Goal: Information Seeking & Learning: Learn about a topic

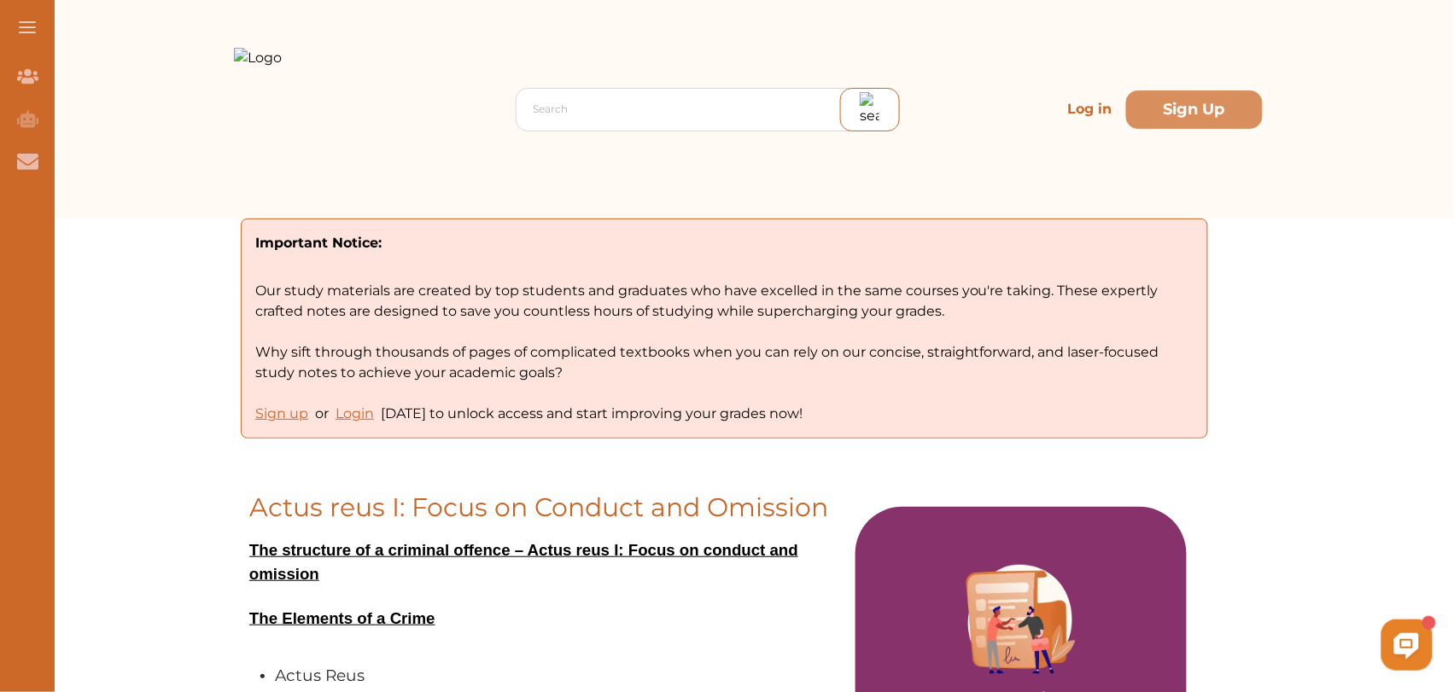
click at [1000, 188] on div "Search Log in Sign Up" at bounding box center [748, 109] width 1029 height 219
click at [1081, 108] on p "Log in" at bounding box center [1090, 109] width 58 height 34
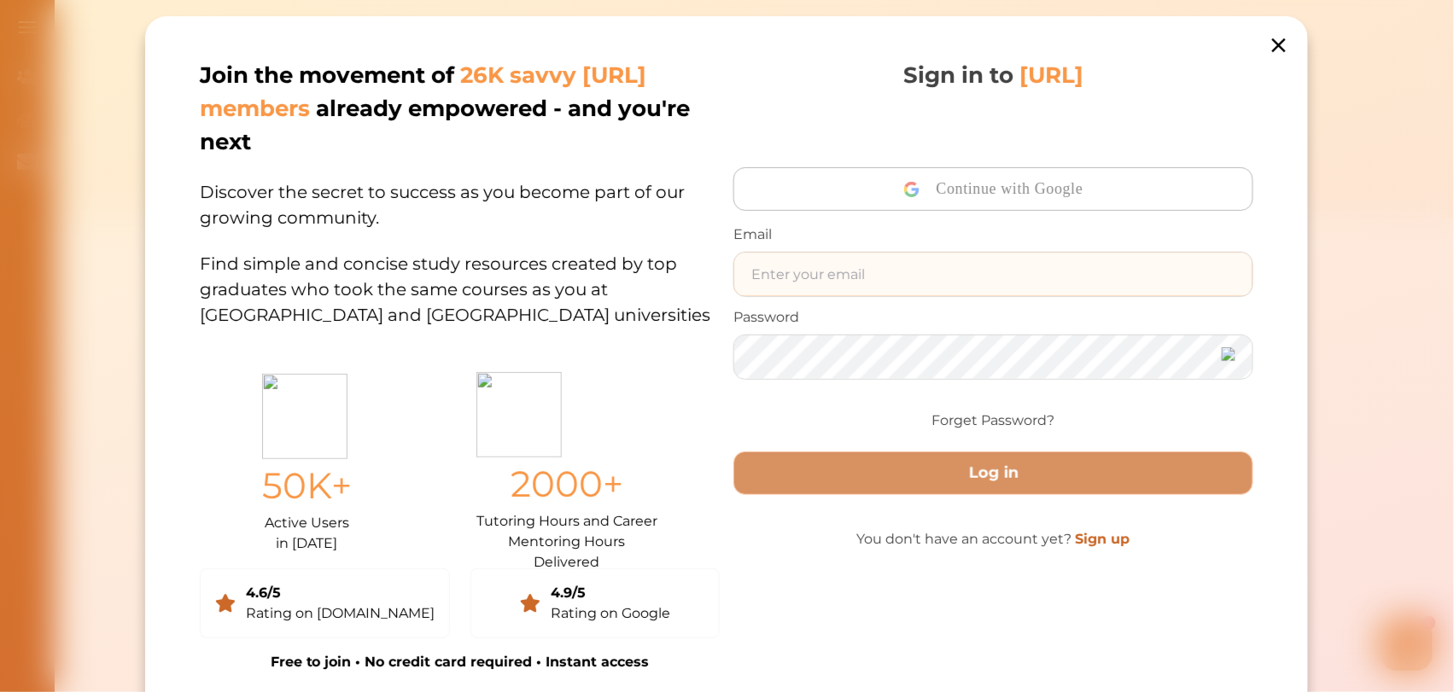
type input "[EMAIL_ADDRESS][DOMAIN_NAME]"
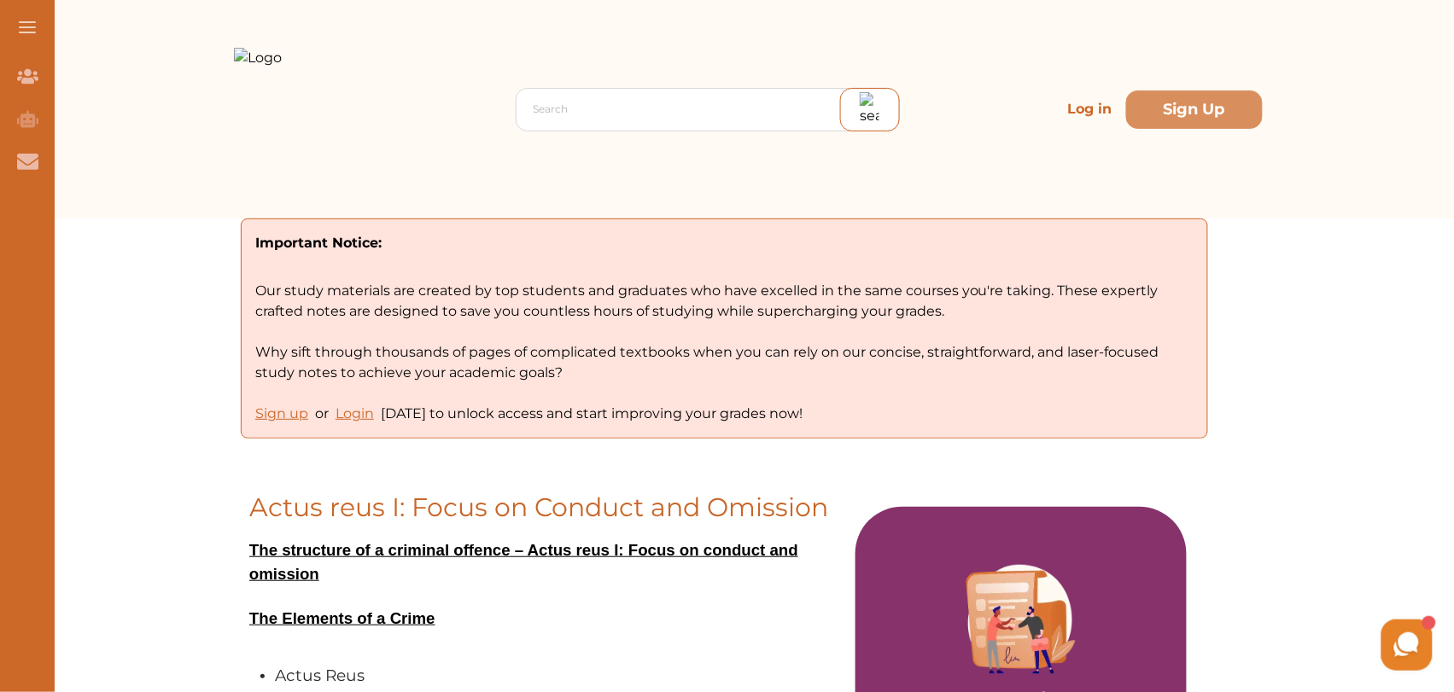
click at [1077, 111] on p "Log in" at bounding box center [1090, 109] width 58 height 34
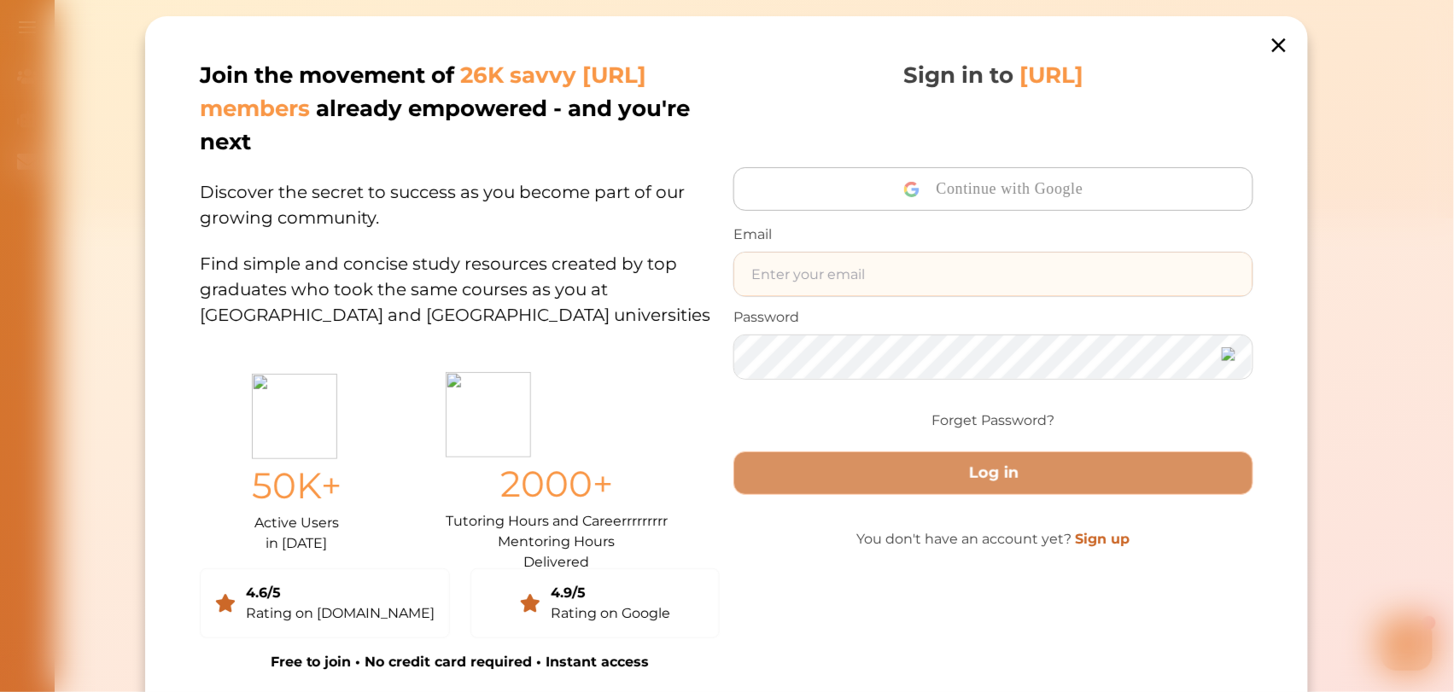
type input "[EMAIL_ADDRESS][DOMAIN_NAME]"
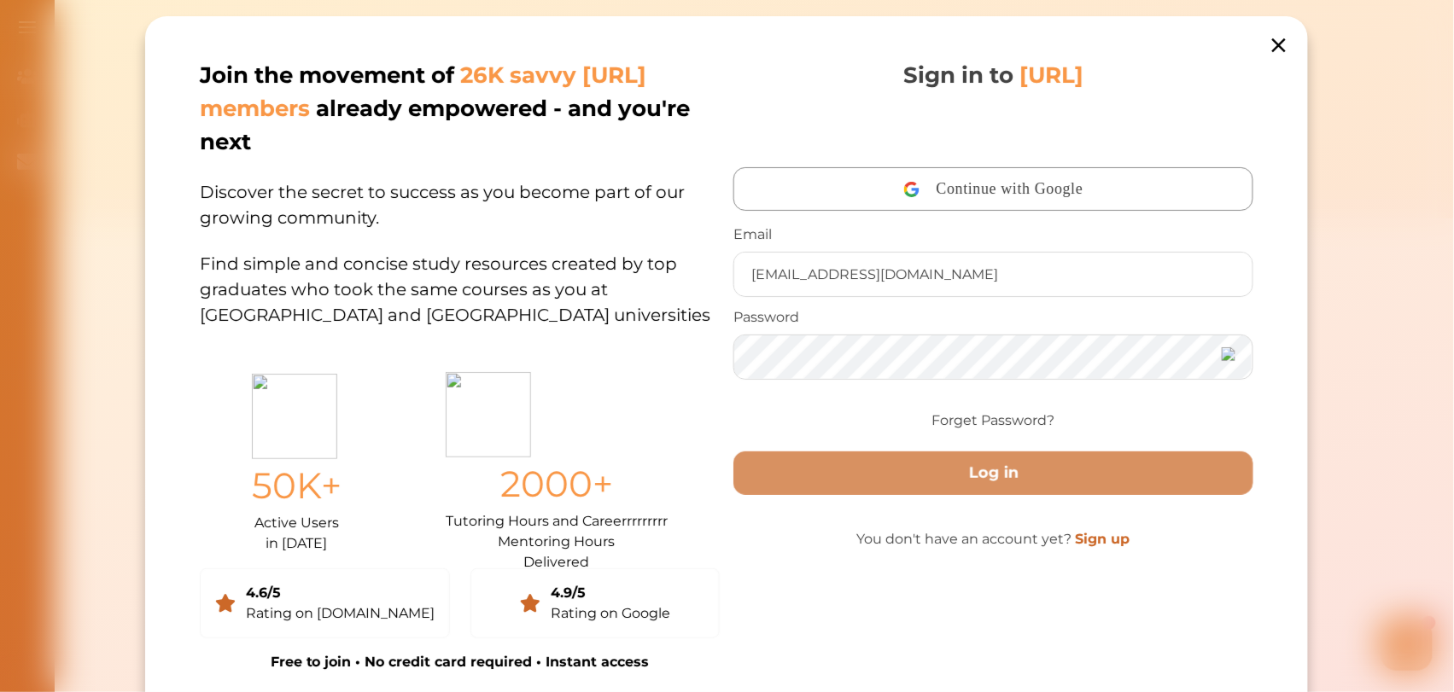
click at [685, 374] on div "50K+ Active Users in [DATE] 2000+ Tutoring Hours and Careerrrrrrrrr Mentoring H…" at bounding box center [460, 458] width 520 height 193
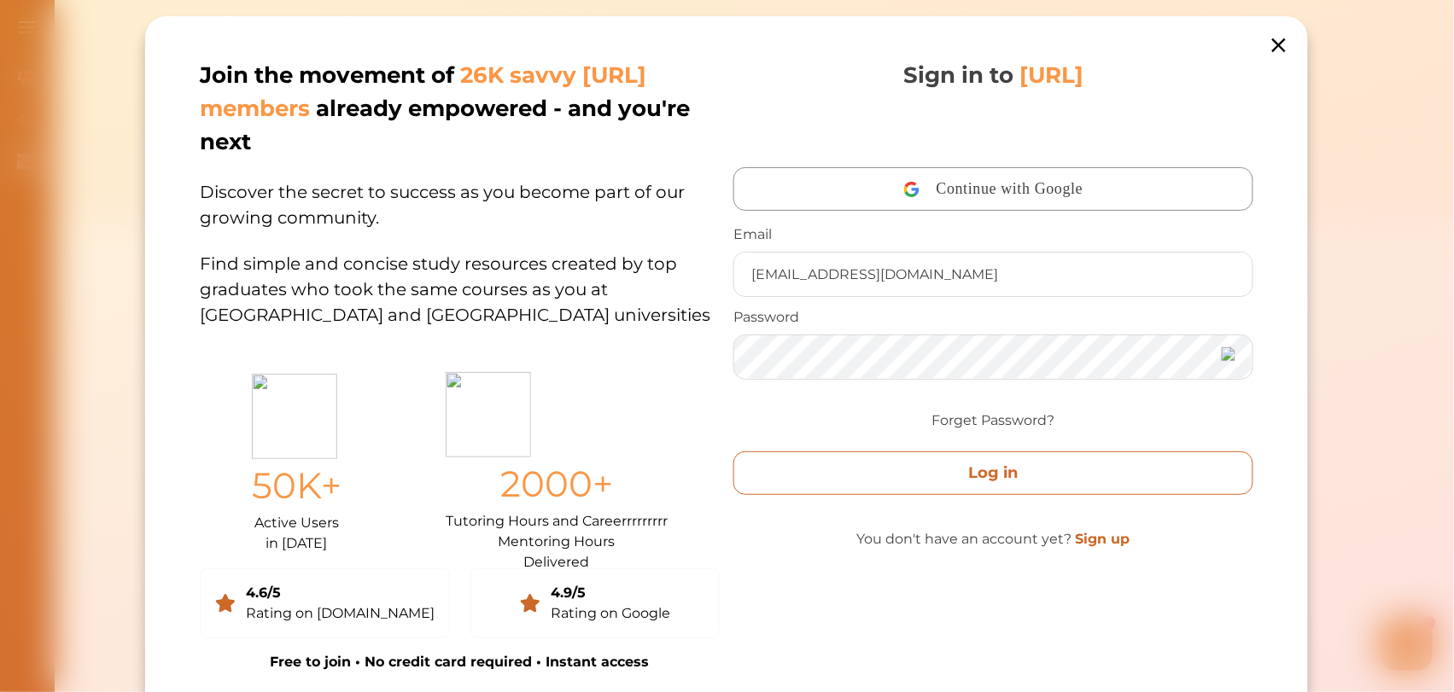
click at [940, 478] on button "Log in" at bounding box center [993, 474] width 520 height 44
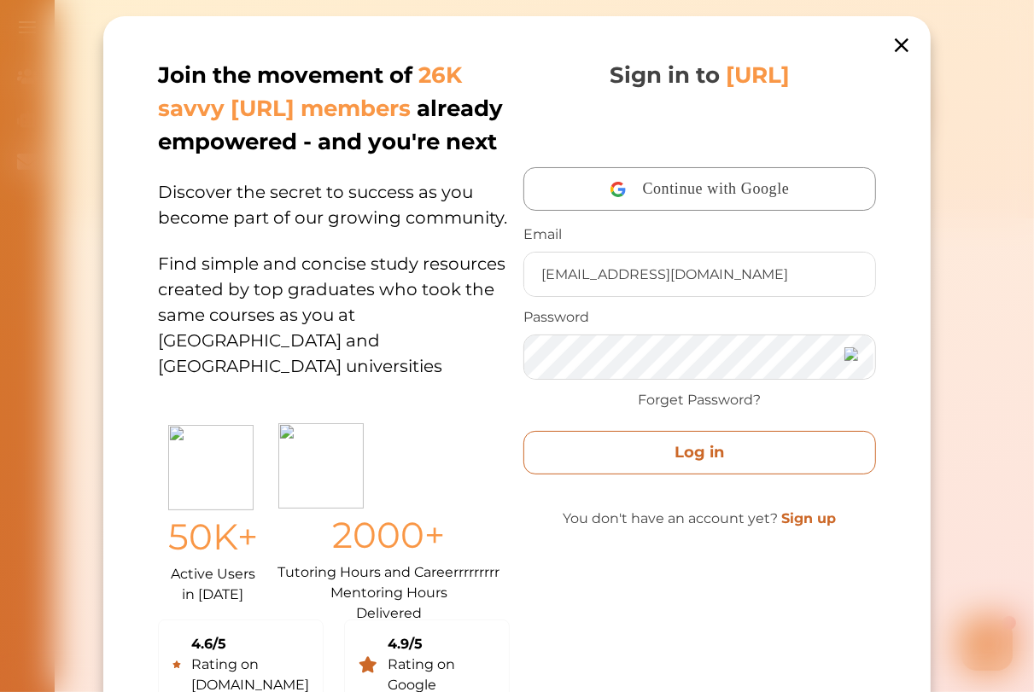
click at [694, 453] on button "Log in" at bounding box center [699, 453] width 352 height 44
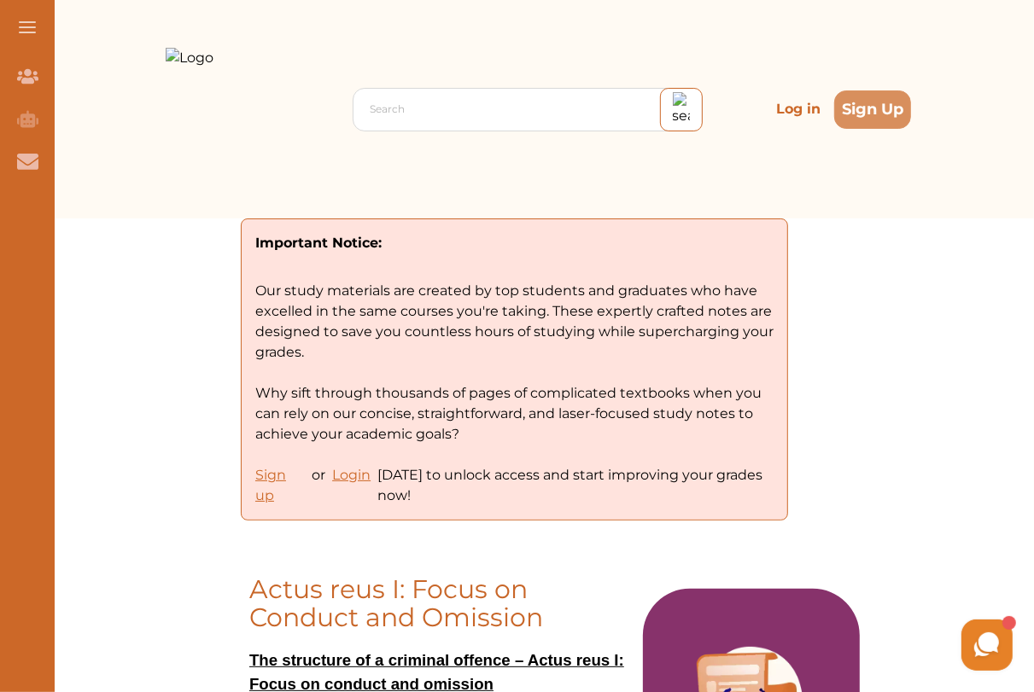
click at [778, 111] on p "Log in" at bounding box center [798, 109] width 58 height 34
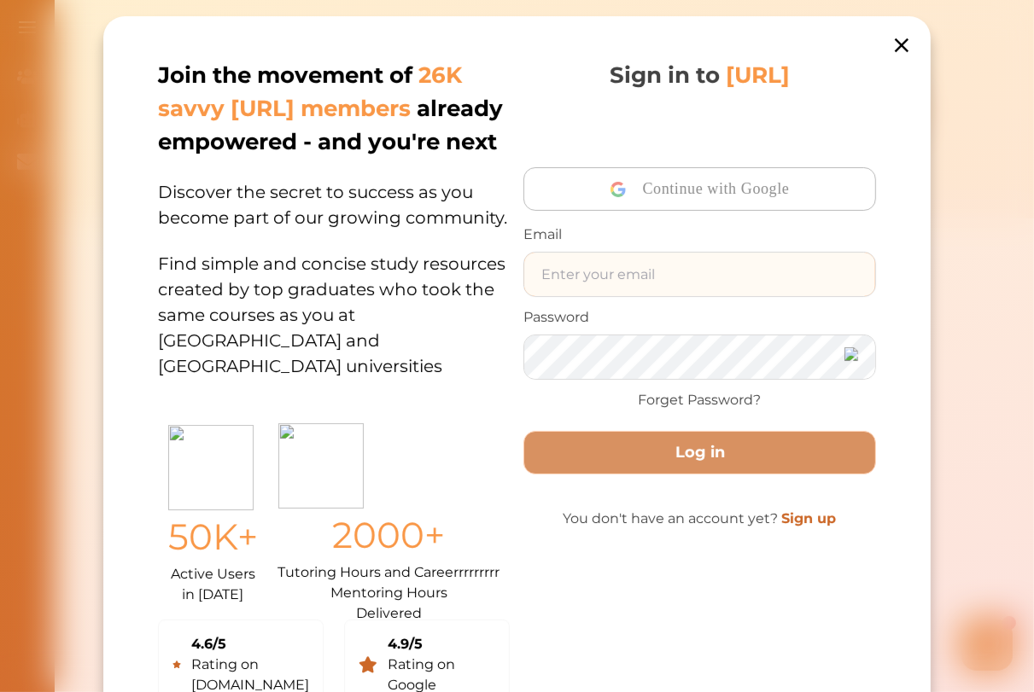
type input "ali48293@gmail.com"
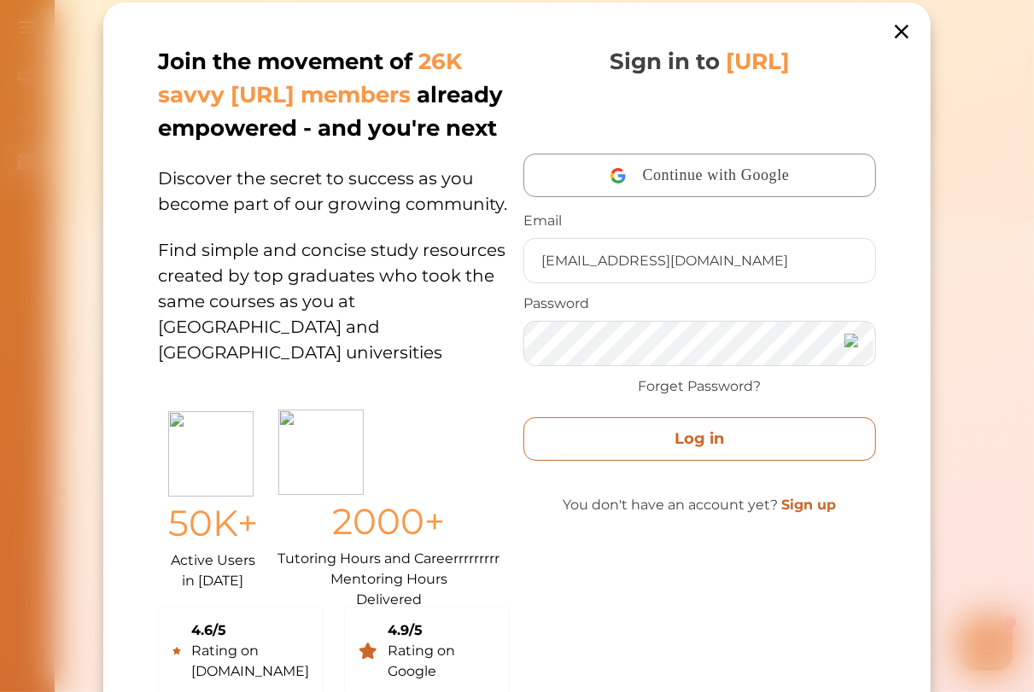
click at [673, 429] on button "Log in" at bounding box center [699, 439] width 352 height 44
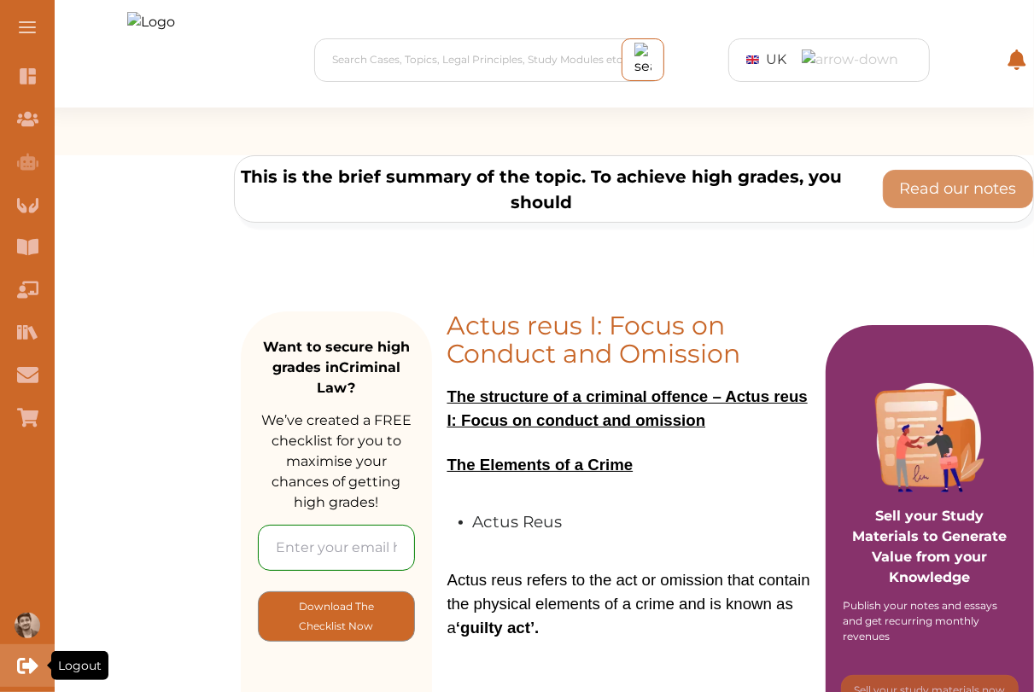
click at [32, 673] on icon "Logout" at bounding box center [27, 666] width 21 height 21
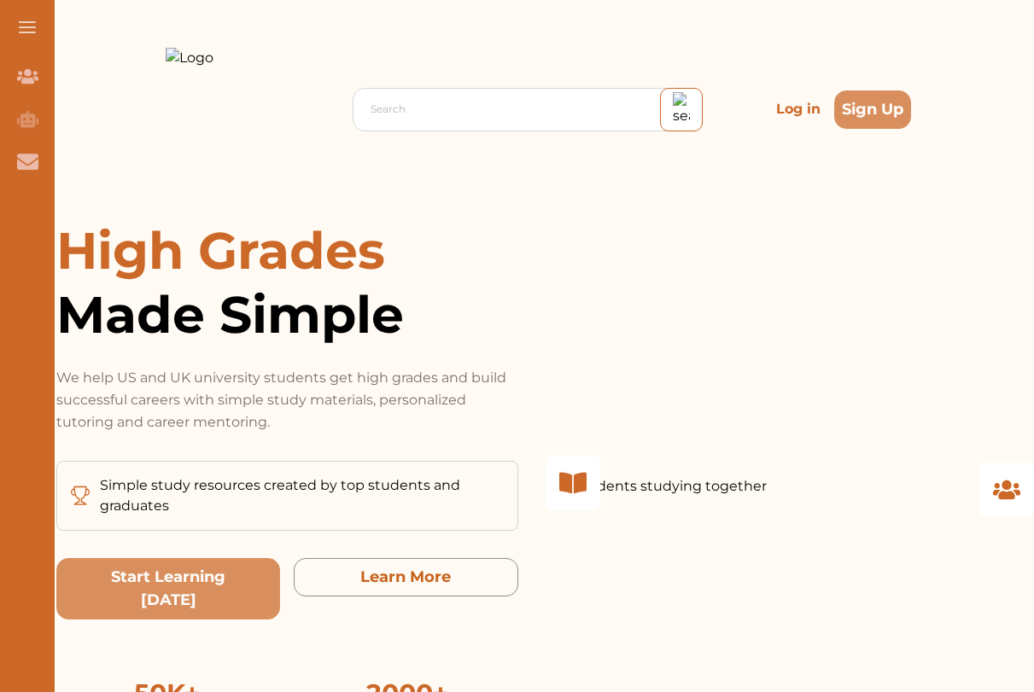
click at [779, 113] on p "Log in" at bounding box center [798, 109] width 58 height 34
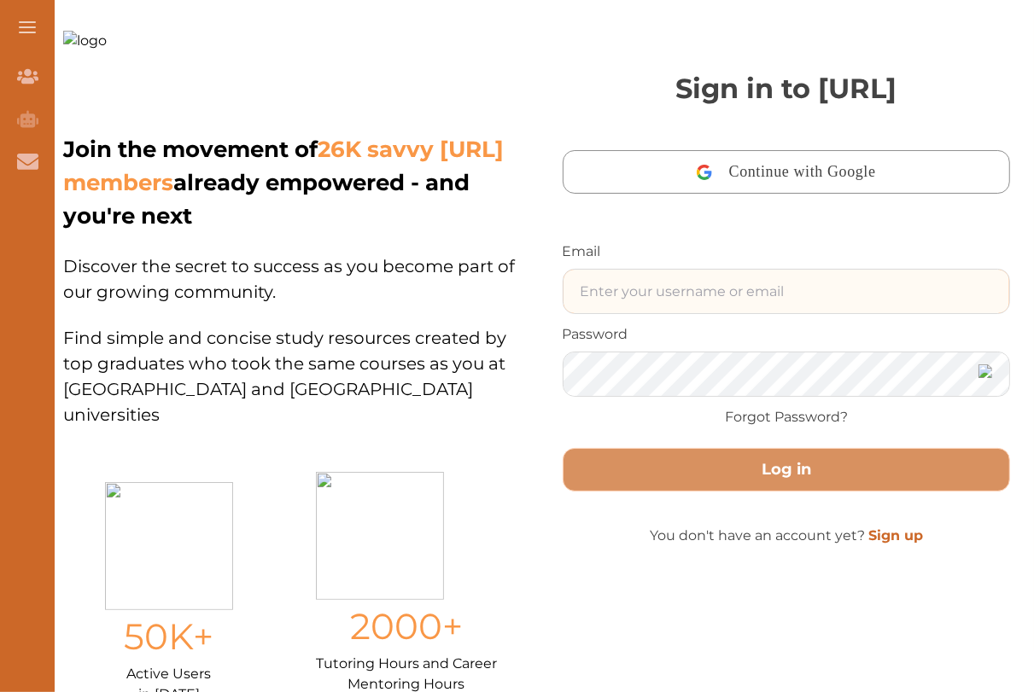
type input "[EMAIL_ADDRESS][DOMAIN_NAME]"
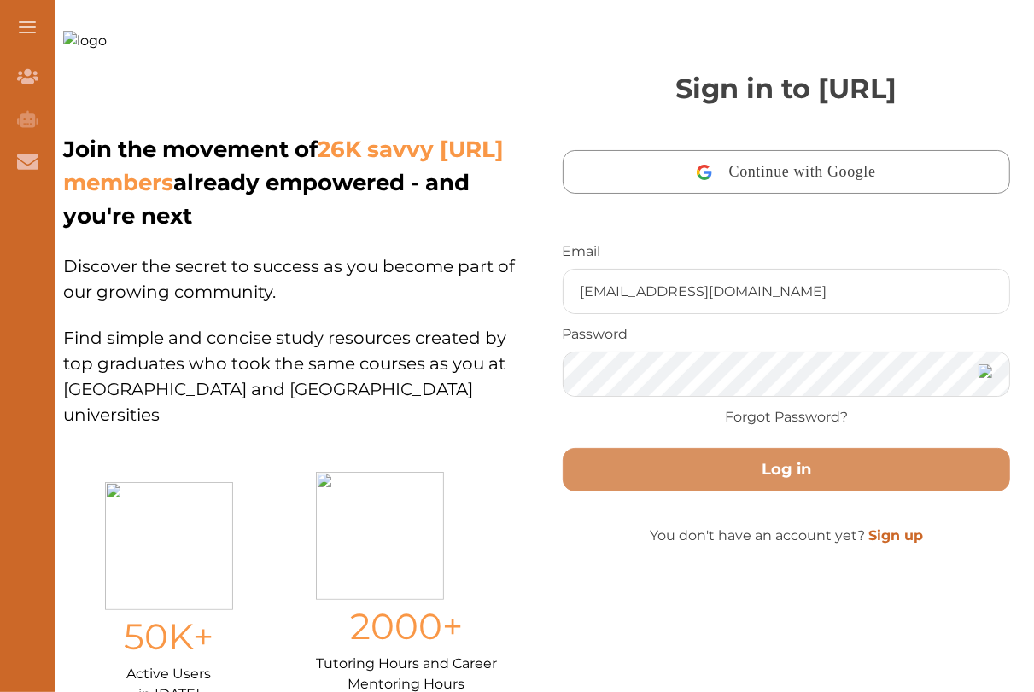
click at [104, 74] on img at bounding box center [124, 79] width 123 height 96
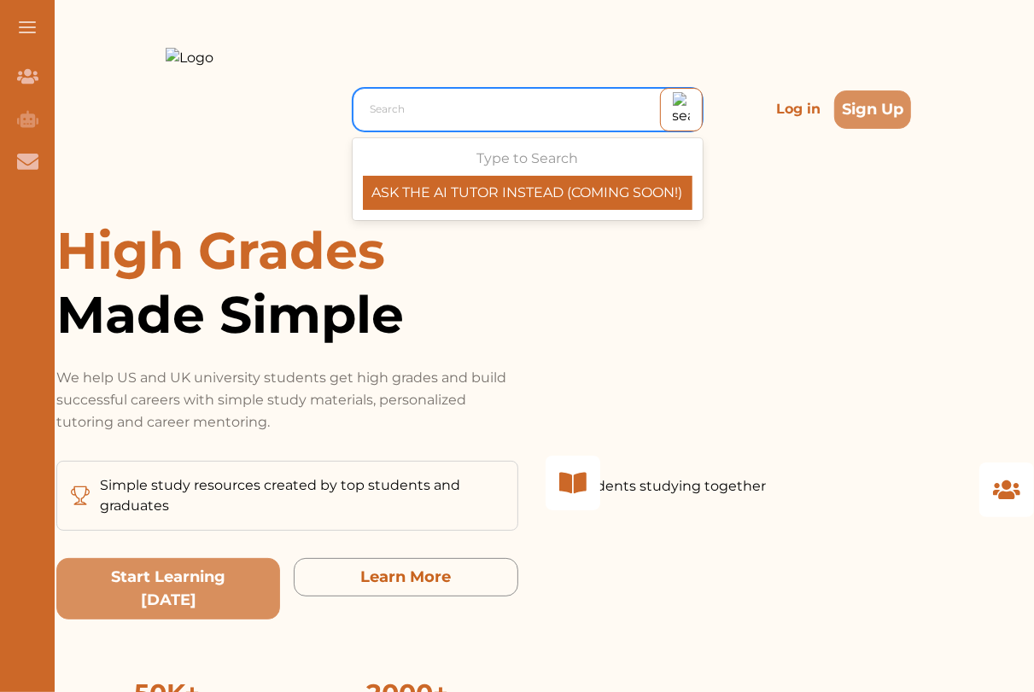
click at [445, 126] on div "Search" at bounding box center [528, 110] width 350 height 44
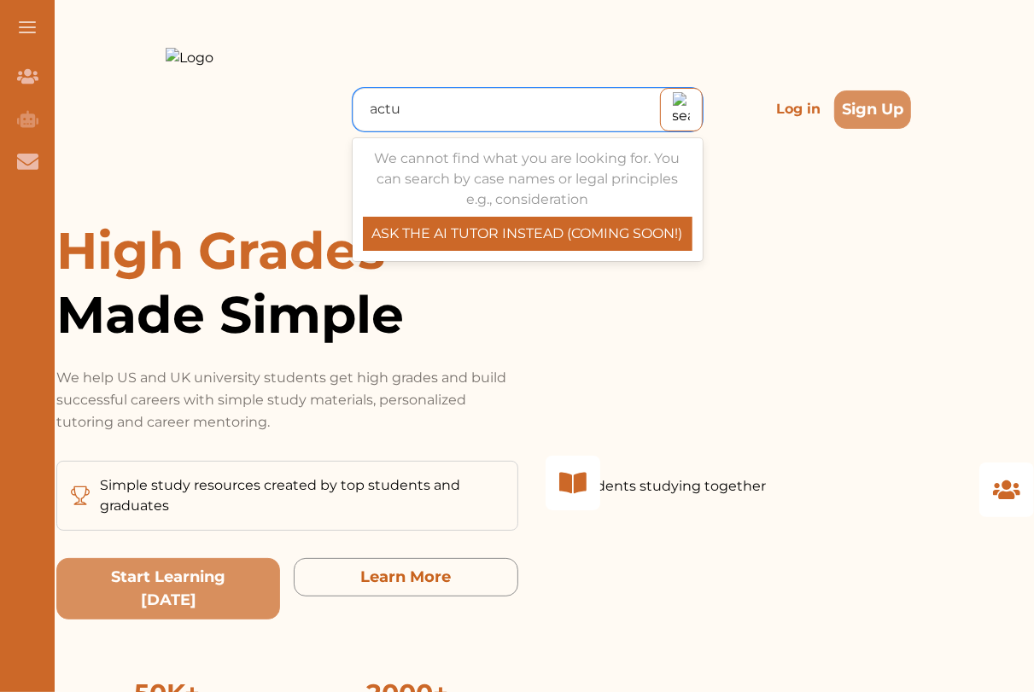
type input "actus"
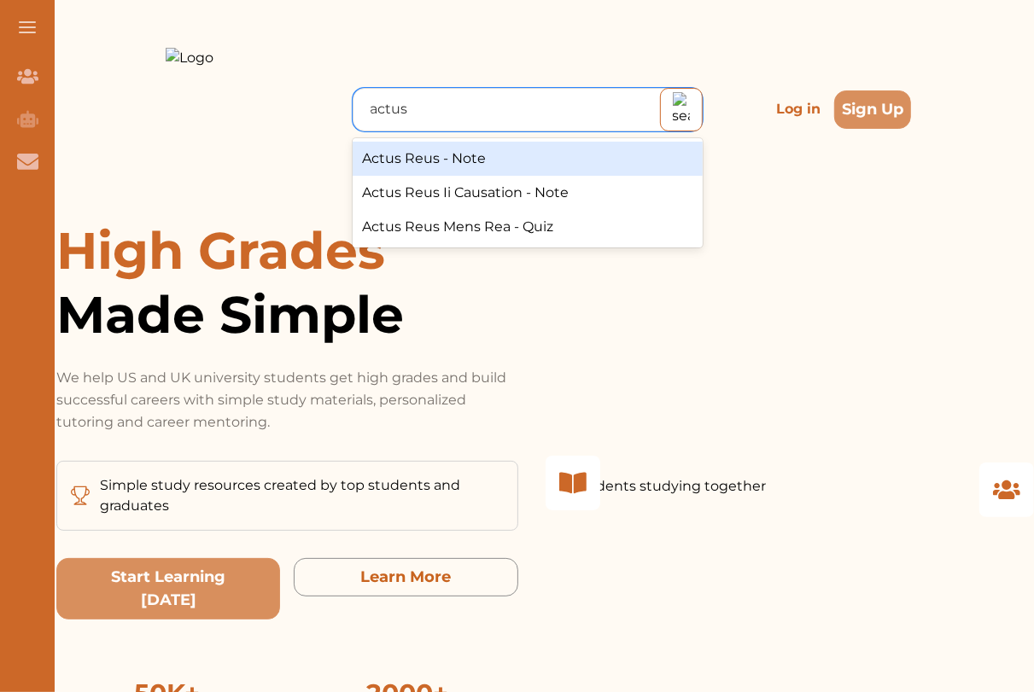
click at [434, 148] on div "Actus Reus - Note" at bounding box center [528, 159] width 350 height 34
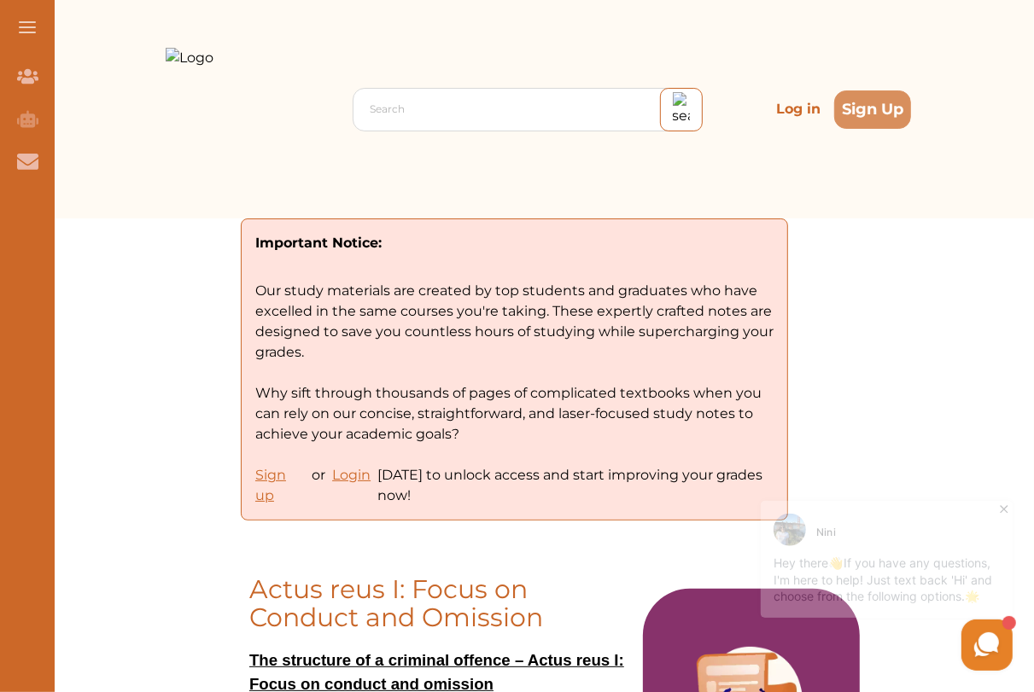
click at [786, 101] on p "Log in" at bounding box center [798, 109] width 58 height 34
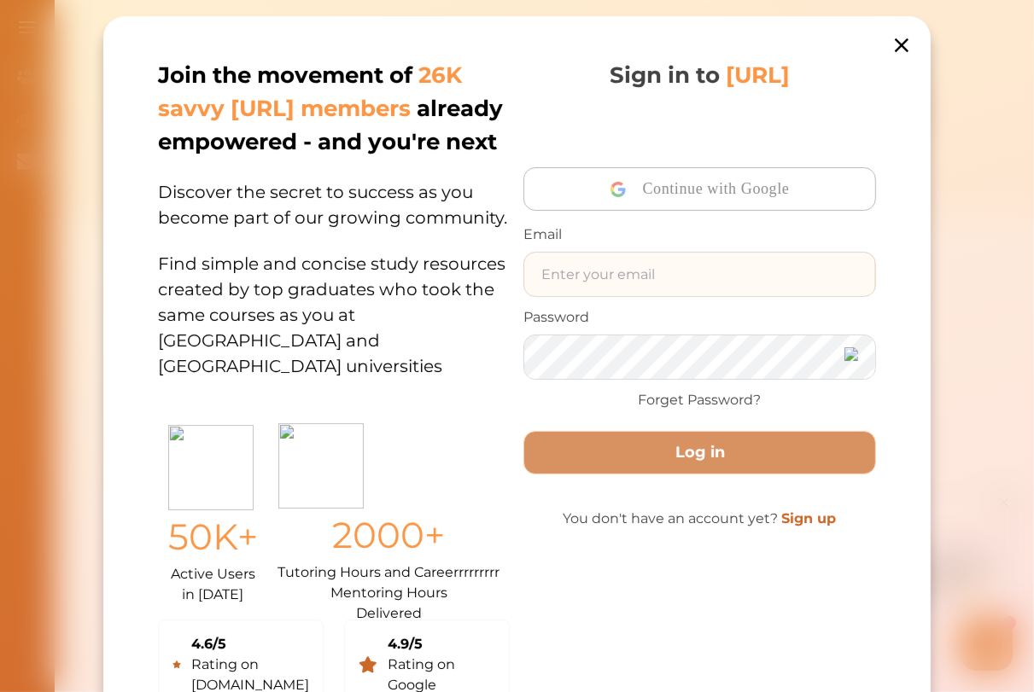
type input "[EMAIL_ADDRESS][DOMAIN_NAME]"
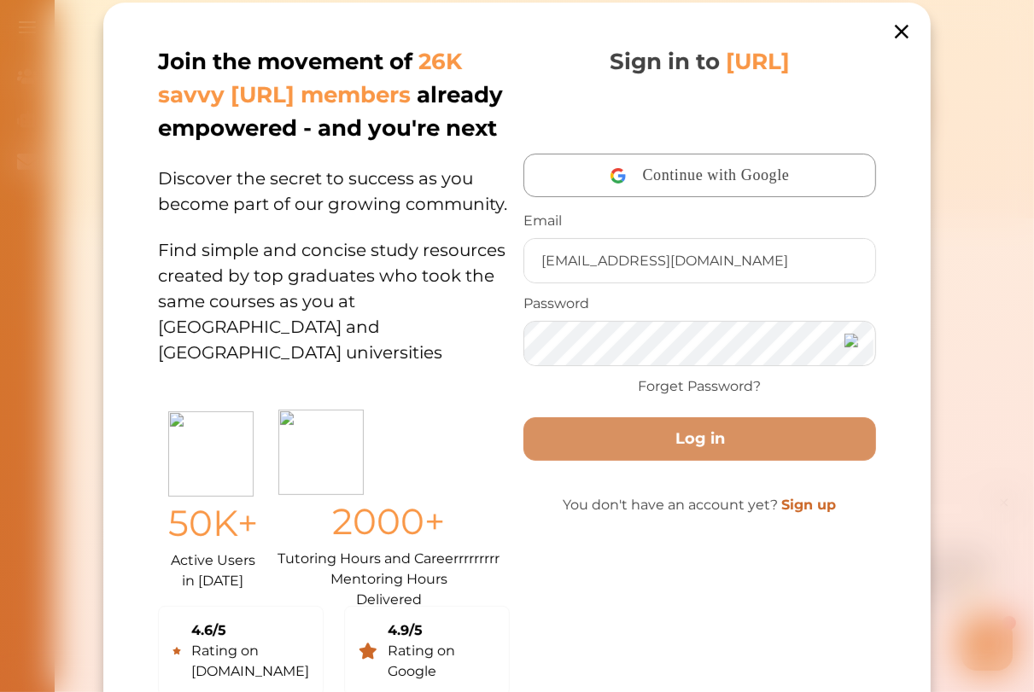
click at [847, 347] on img at bounding box center [851, 341] width 14 height 14
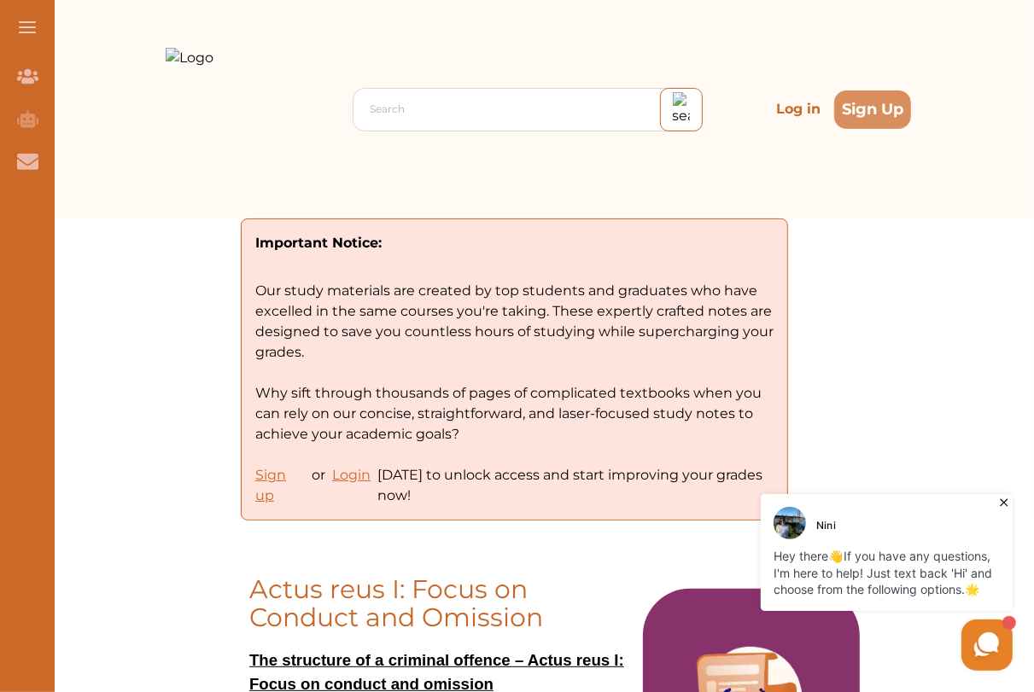
click at [804, 117] on p "Log in" at bounding box center [798, 109] width 58 height 34
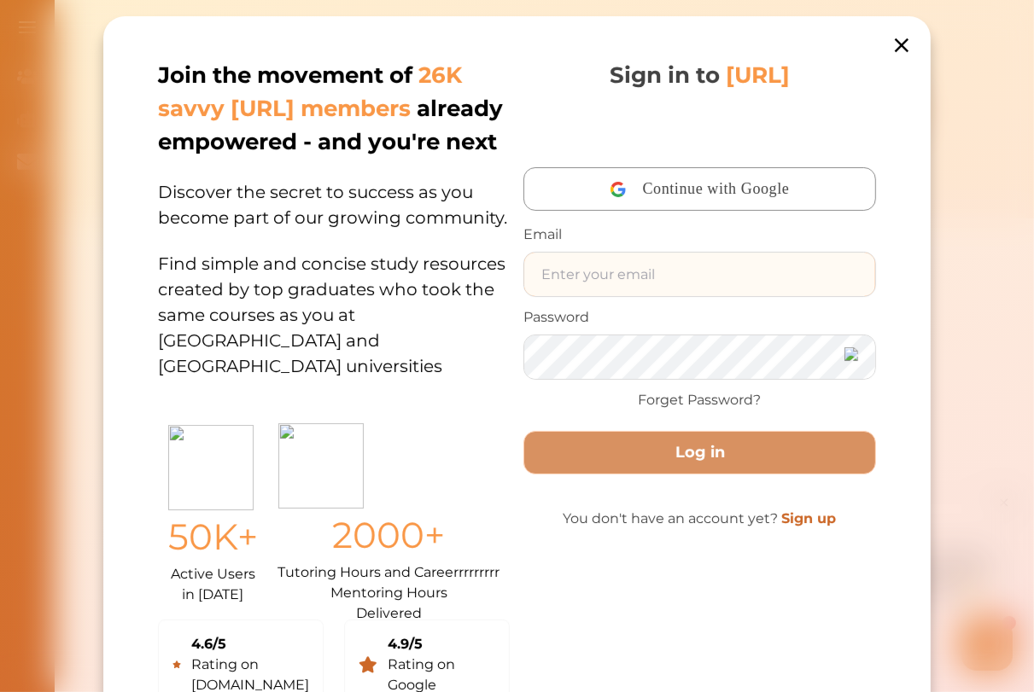
type input "[EMAIL_ADDRESS][DOMAIN_NAME]"
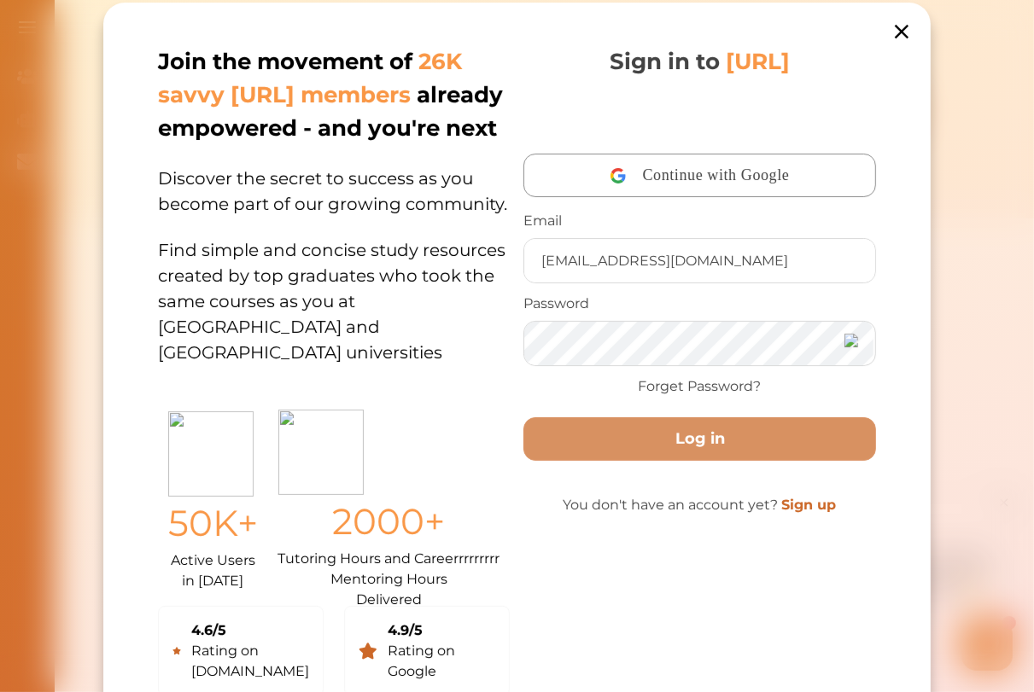
click at [905, 36] on icon at bounding box center [902, 32] width 14 height 14
